Goal: Information Seeking & Learning: Compare options

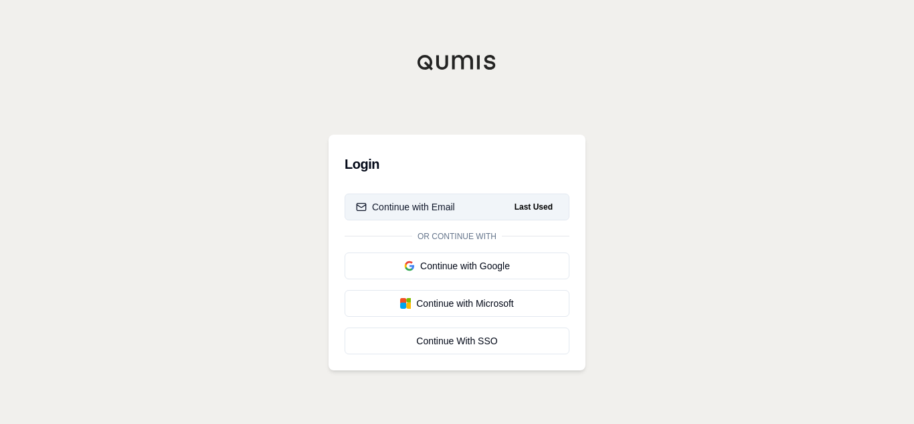
click at [530, 208] on span "Last Used" at bounding box center [533, 207] width 49 height 16
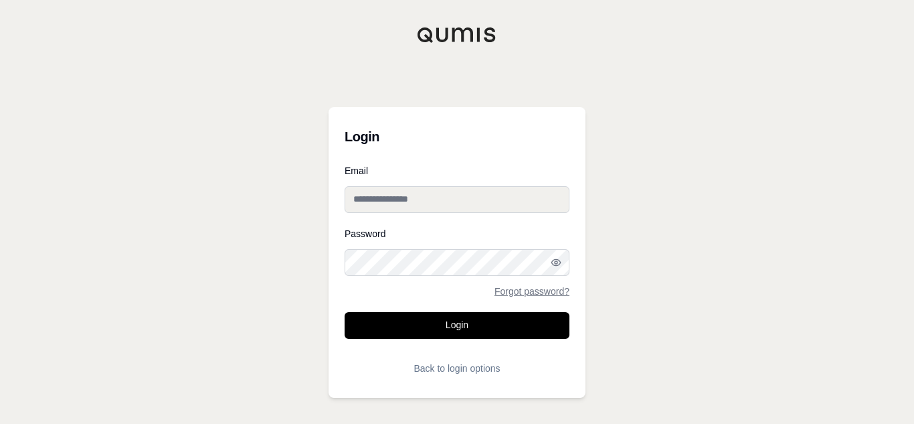
type input "**********"
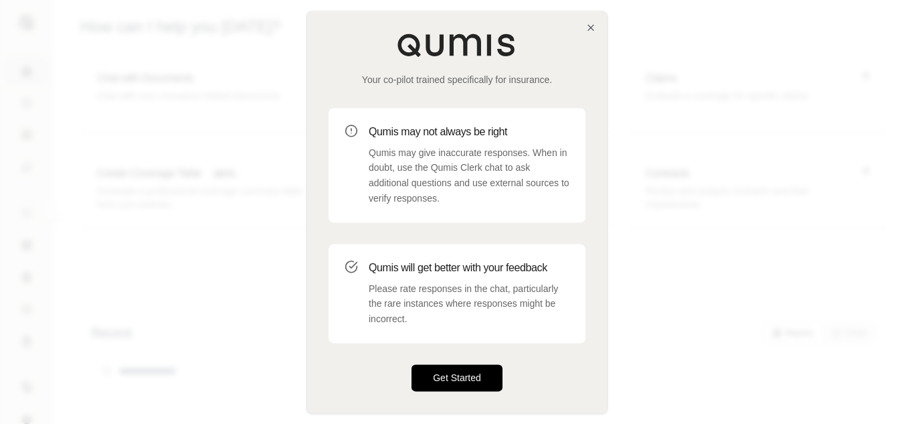
click at [469, 376] on button "Get Started" at bounding box center [457, 377] width 91 height 27
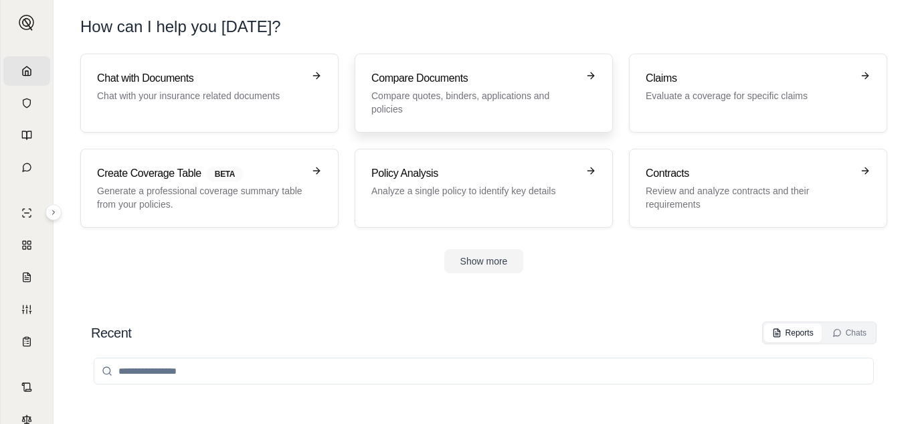
click at [476, 99] on p "Compare quotes, binders, applications and policies" at bounding box center [475, 102] width 206 height 27
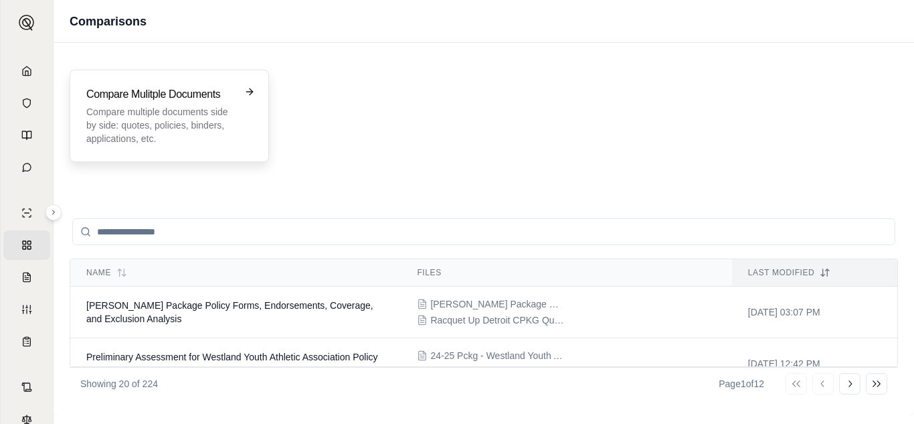
click at [191, 137] on p "Compare multiple documents side by side: quotes, policies, binders, application…" at bounding box center [159, 125] width 147 height 40
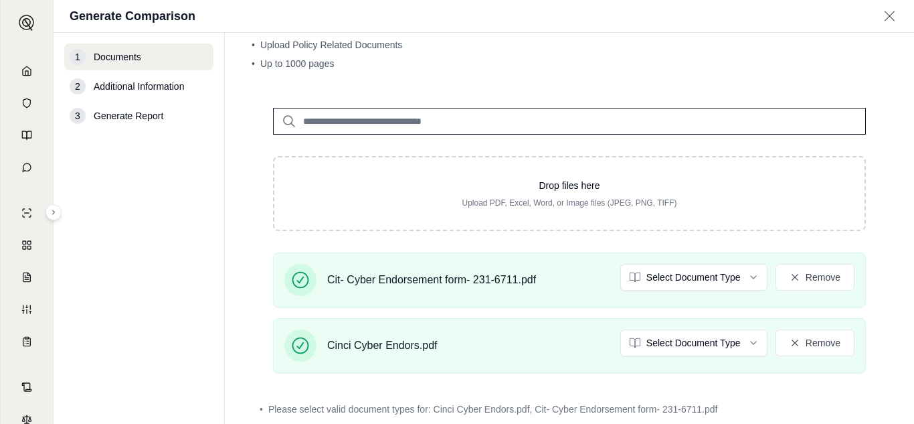
scroll to position [121, 0]
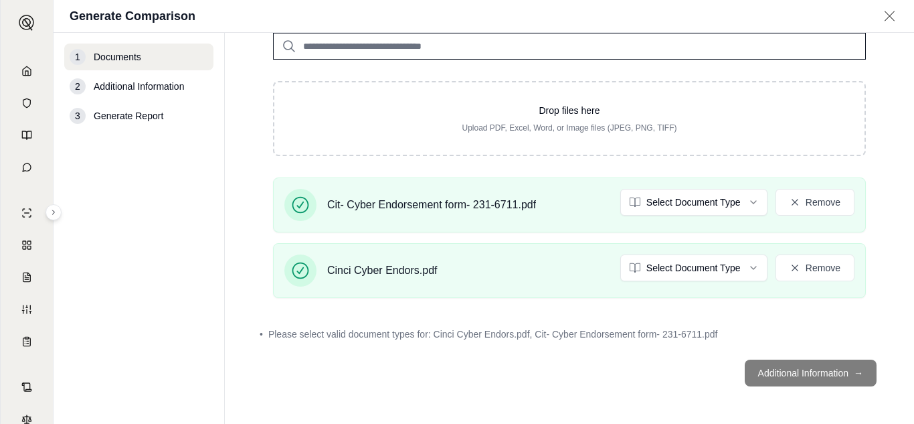
click at [787, 368] on footer "Additional Information →" at bounding box center [570, 373] width 636 height 48
click at [781, 374] on footer "Additional Information →" at bounding box center [570, 373] width 636 height 48
click at [727, 199] on html "Home Vault Prompts Chats Single Policy Comparisons Claims Custom Report Coverag…" at bounding box center [457, 212] width 914 height 424
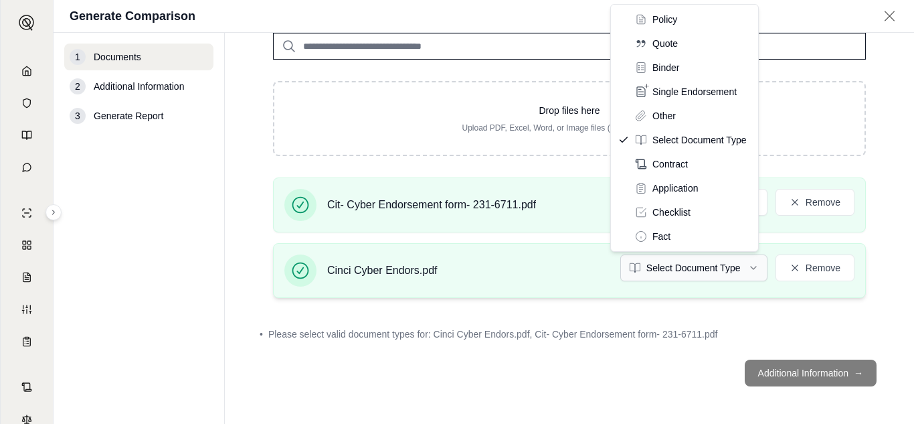
click at [710, 261] on html "Home Vault Prompts Chats Single Policy Comparisons Claims Custom Report Coverag…" at bounding box center [457, 212] width 914 height 424
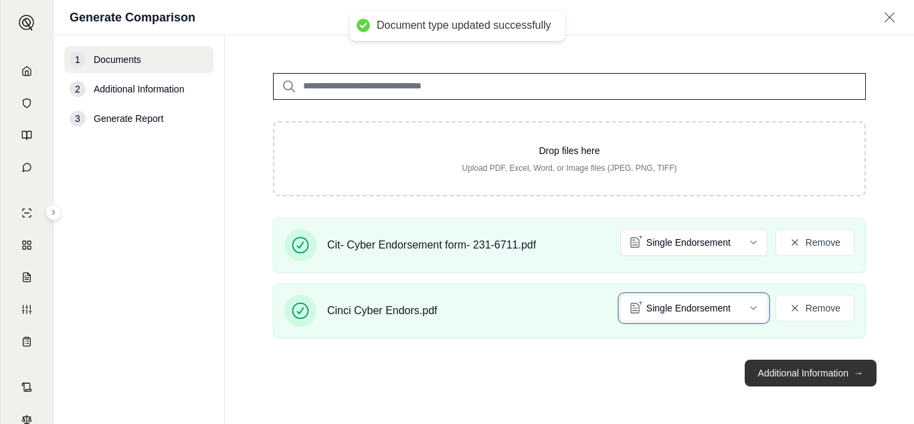
scroll to position [83, 0]
click at [779, 374] on button "Additional Information →" at bounding box center [811, 372] width 132 height 27
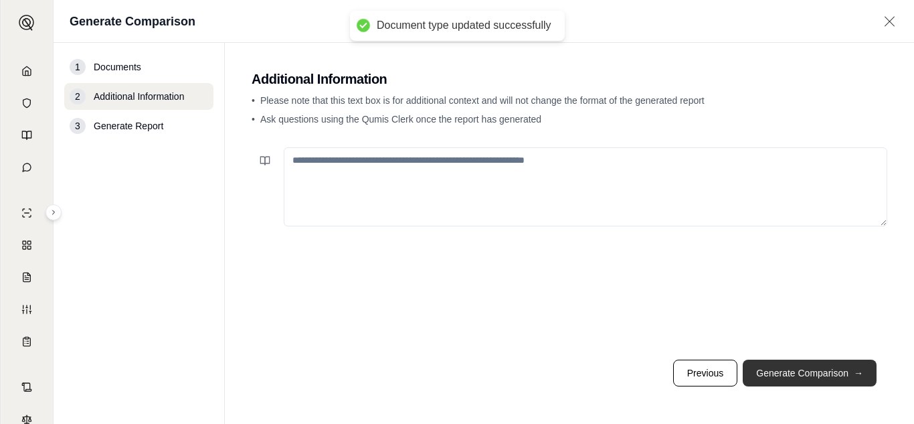
scroll to position [0, 0]
click at [809, 373] on button "Generate Comparison →" at bounding box center [810, 372] width 134 height 27
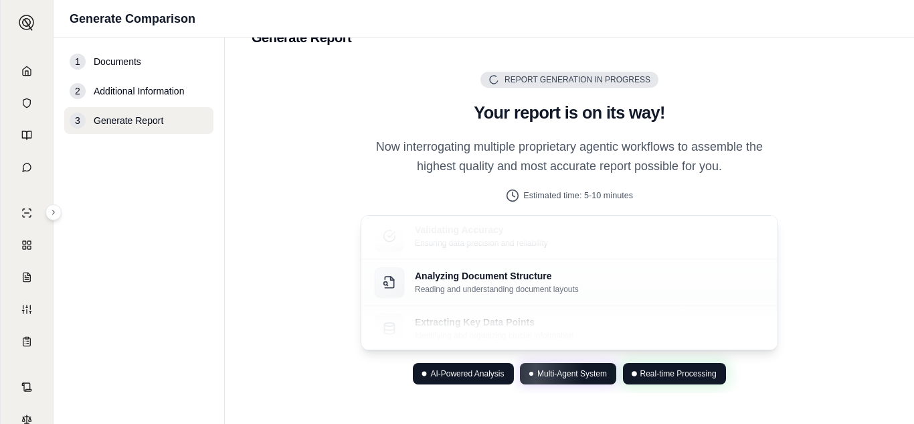
scroll to position [54, 0]
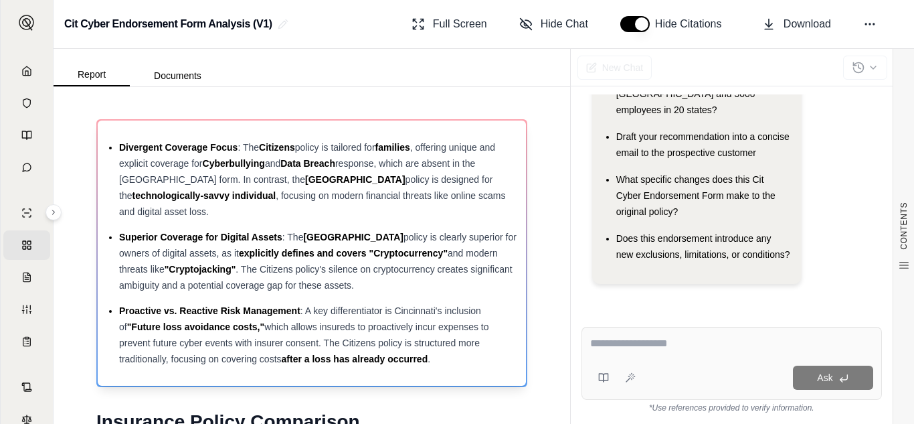
scroll to position [148, 0]
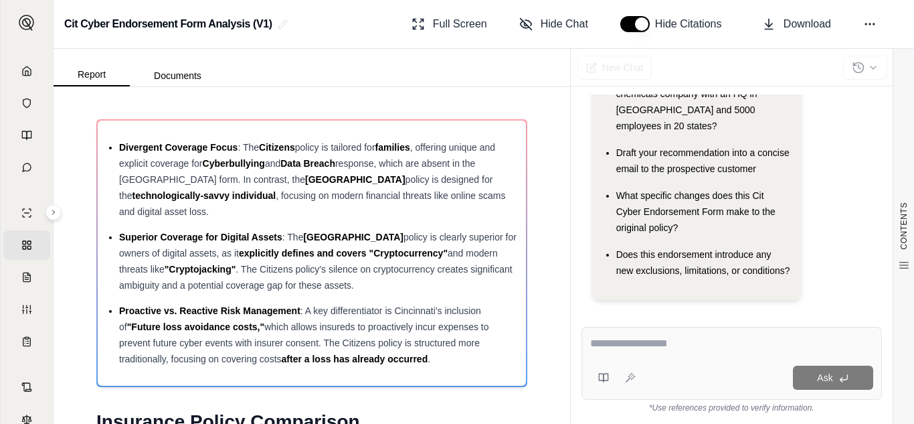
click at [910, 19] on div "Cit Cyber Endorsement Form Analysis (V1) Full Screen Hide Chat Hide Citations D…" at bounding box center [484, 24] width 861 height 49
